Goal: Find specific page/section

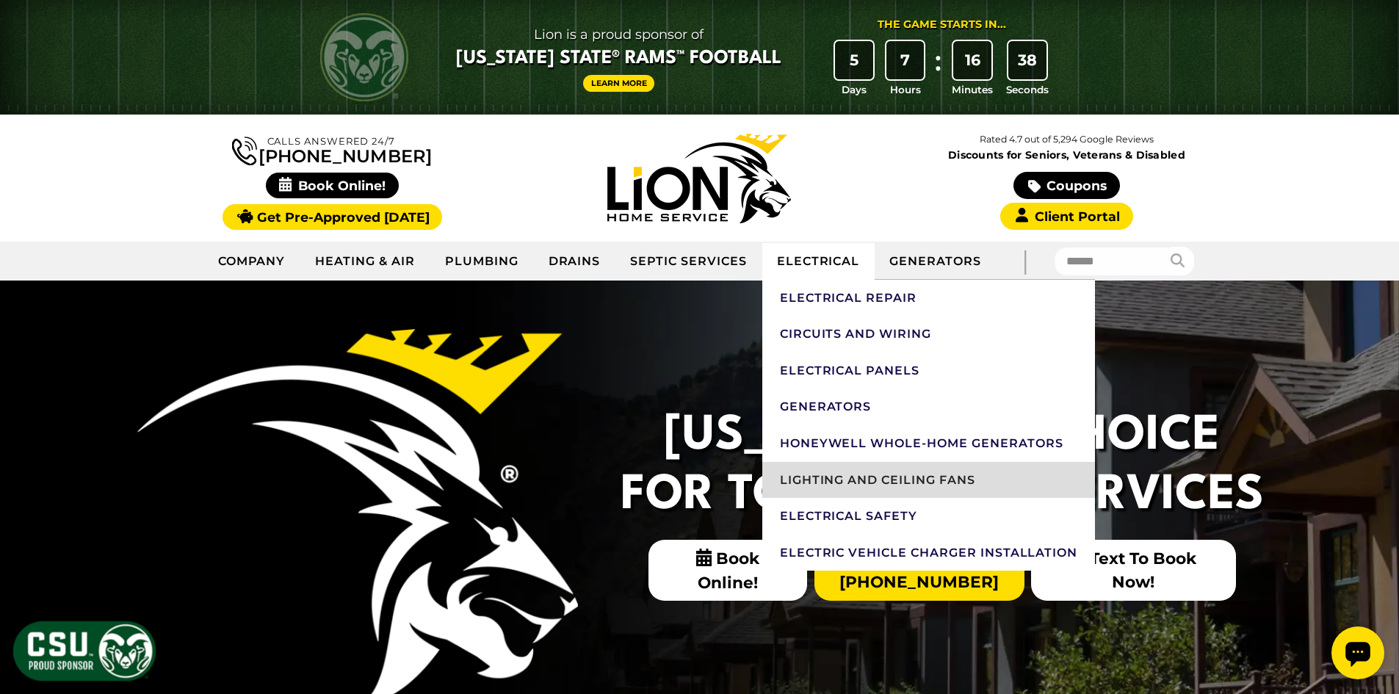
click at [924, 479] on link "Lighting And Ceiling Fans" at bounding box center [928, 480] width 333 height 37
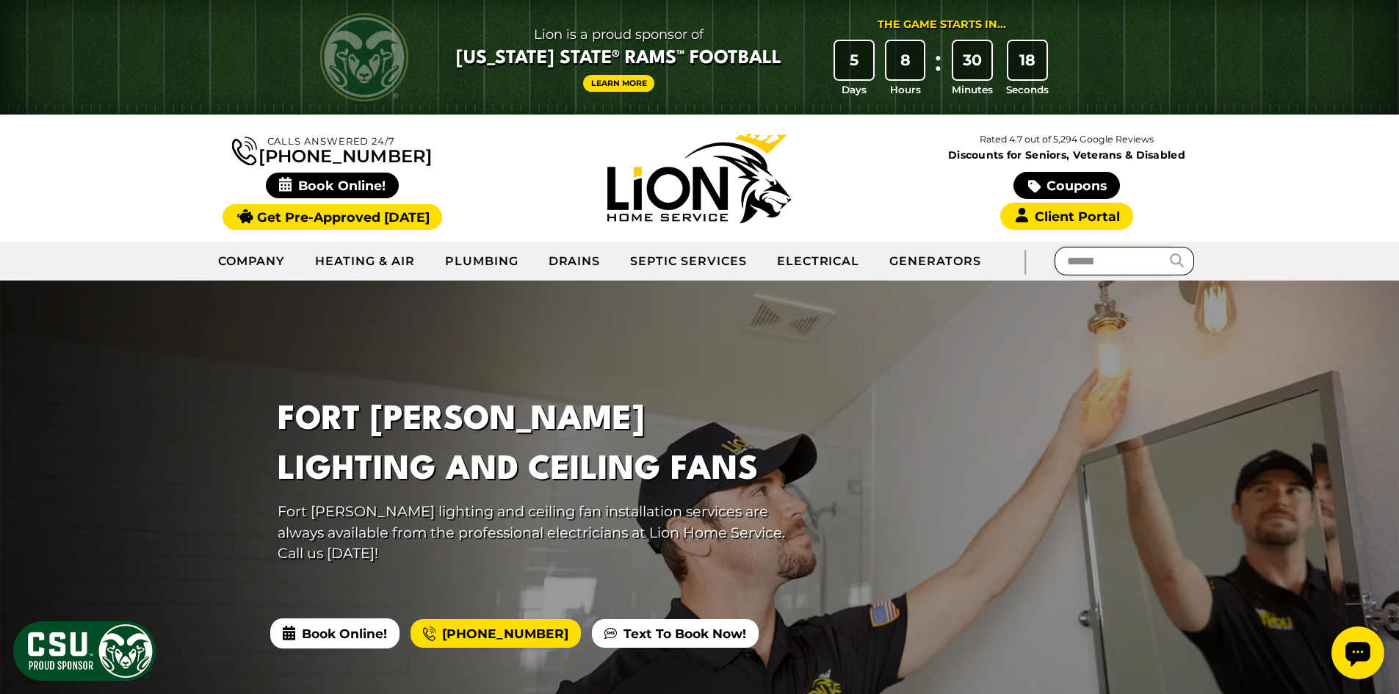
click at [1108, 259] on input "text" at bounding box center [1113, 261] width 117 height 29
type input "**********"
click at [1170, 247] on button "submit" at bounding box center [1182, 261] width 24 height 29
